Goal: Task Accomplishment & Management: Complete application form

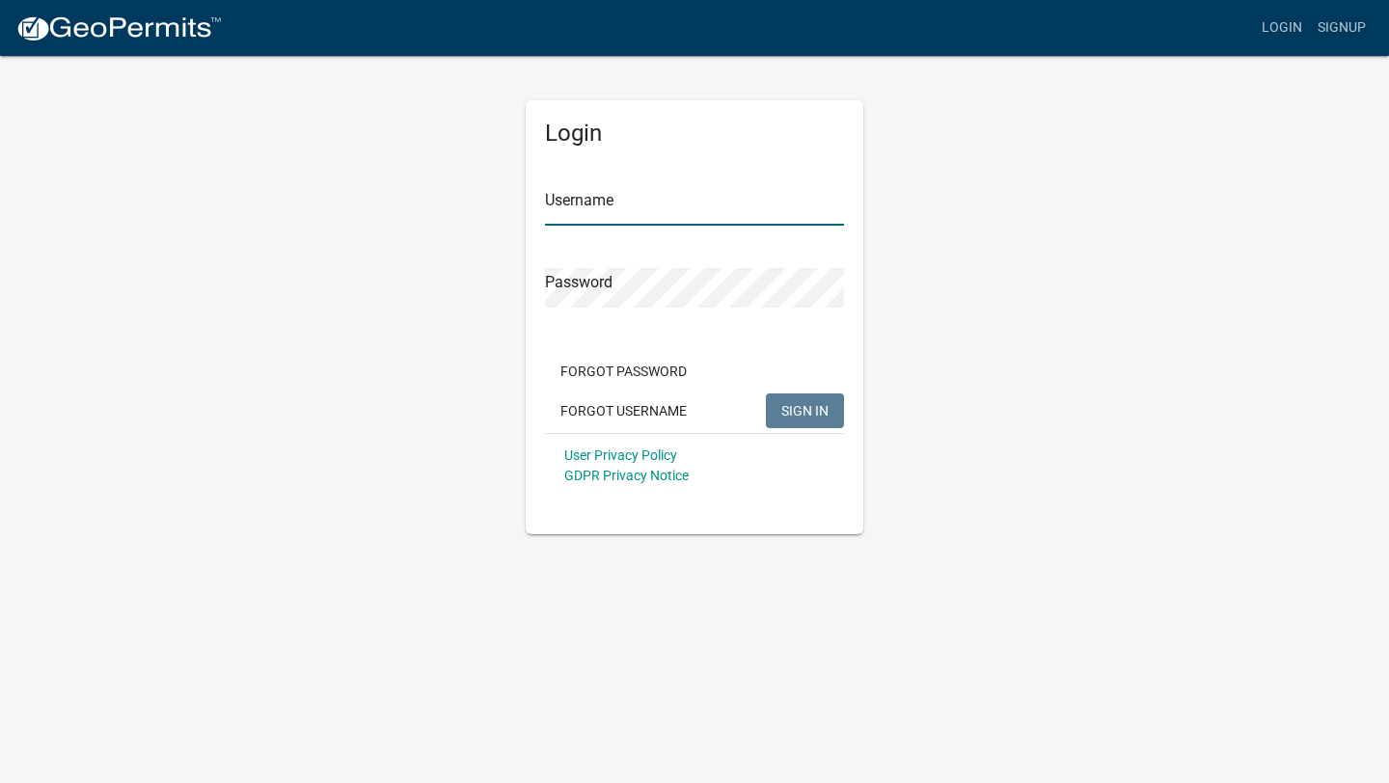
type input "[PERSON_NAME]"
click at [816, 407] on span "SIGN IN" at bounding box center [804, 409] width 47 height 15
